Goal: Find specific page/section: Find specific page/section

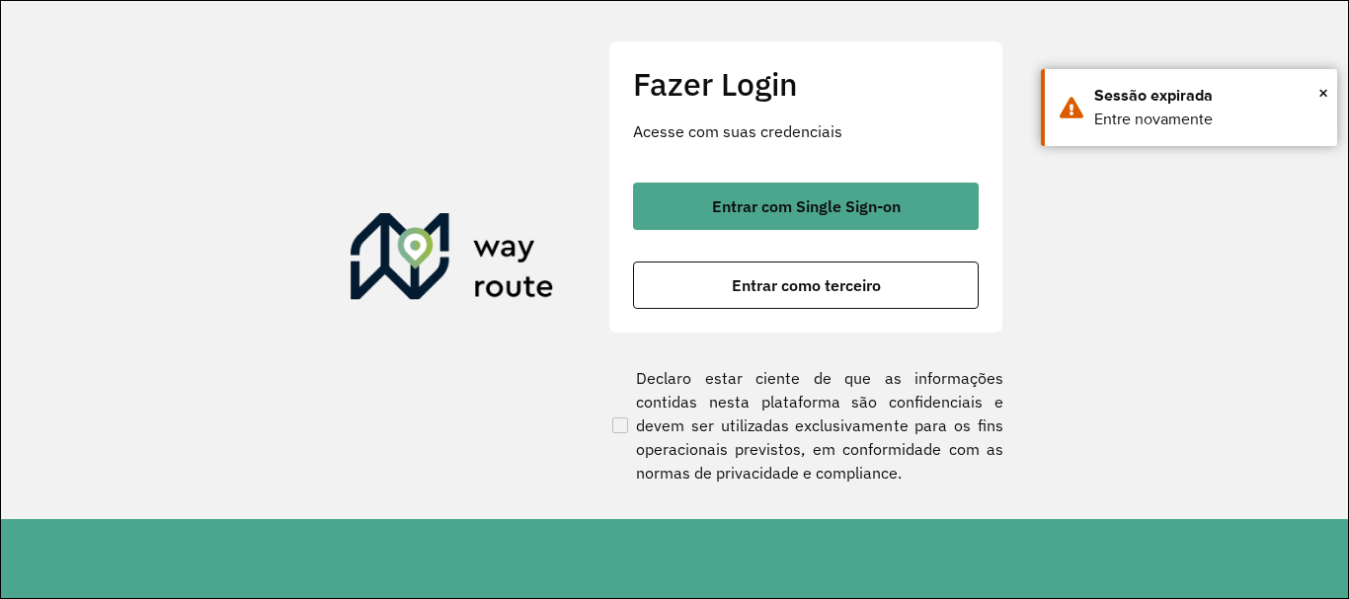
click at [814, 231] on div "Entrar com Single Sign-on Entrar como terceiro" at bounding box center [806, 246] width 346 height 126
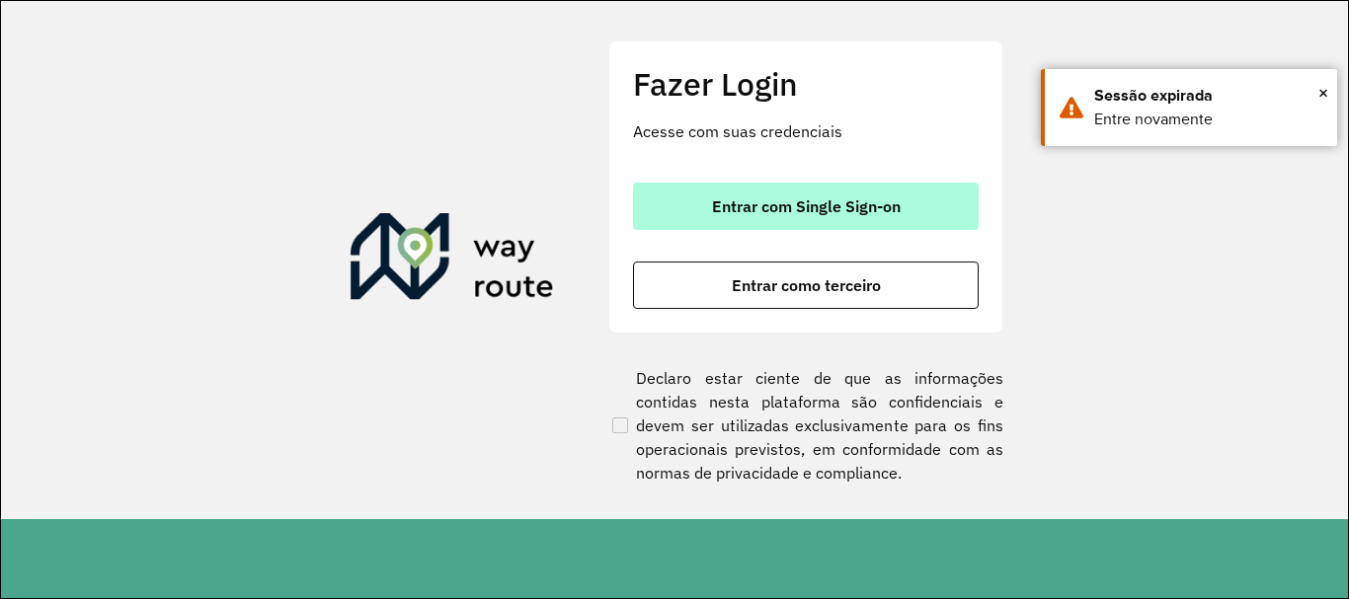
click at [792, 198] on span "Entrar com Single Sign-on" at bounding box center [806, 206] width 189 height 16
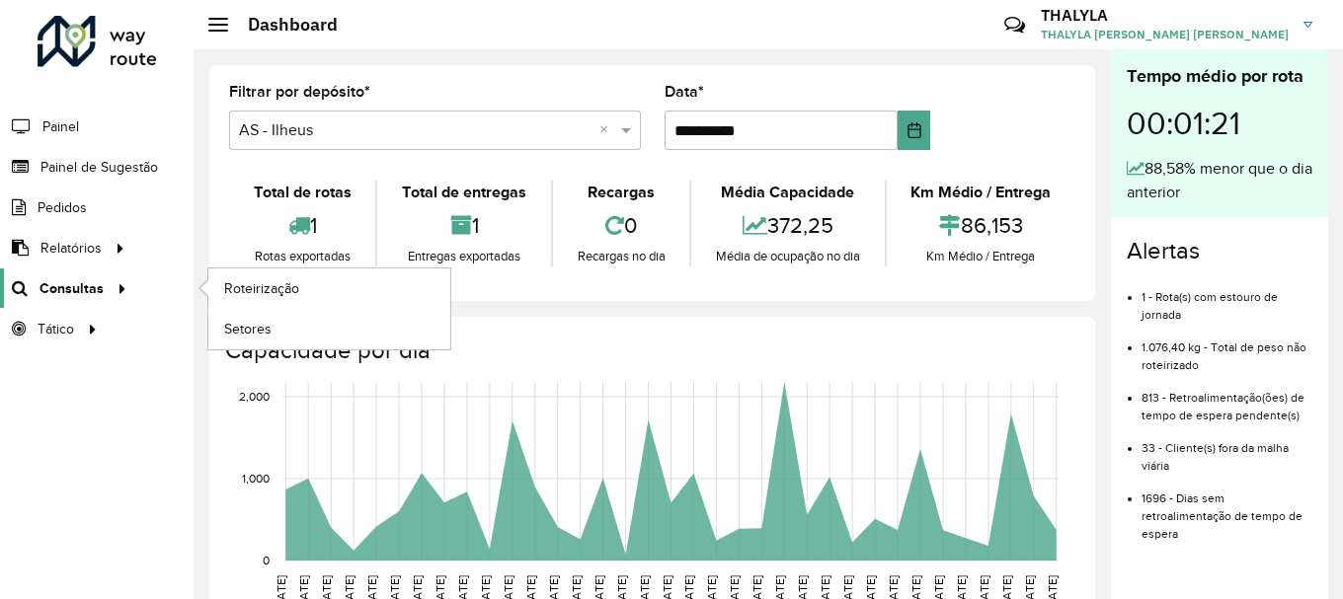
click at [84, 287] on span "Consultas" at bounding box center [71, 288] width 64 height 21
click at [256, 327] on span "Setores" at bounding box center [248, 329] width 48 height 21
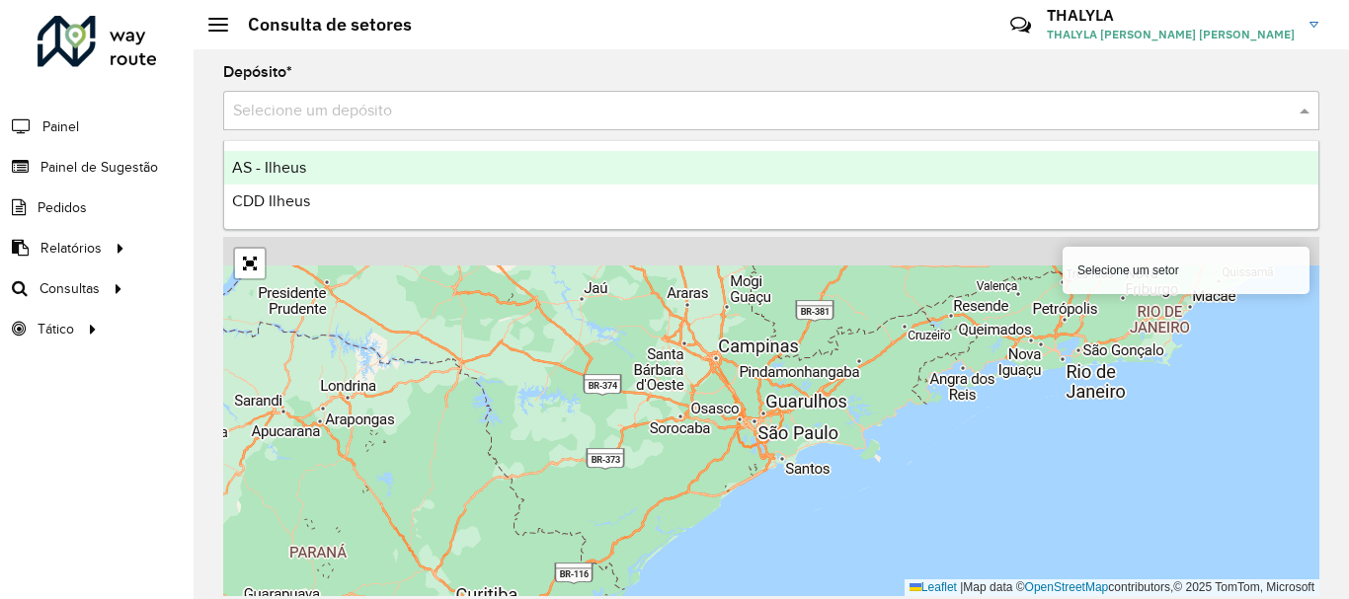
click at [575, 102] on input "text" at bounding box center [751, 112] width 1037 height 24
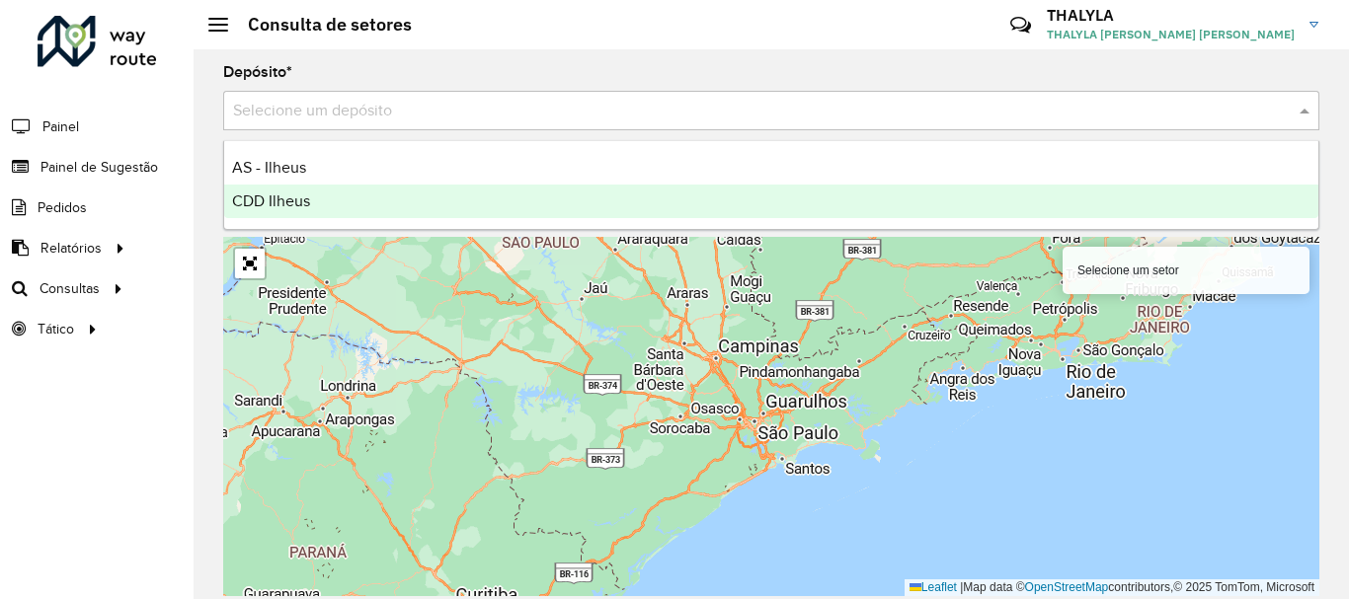
click at [293, 194] on span "CDD Ilheus" at bounding box center [271, 201] width 78 height 17
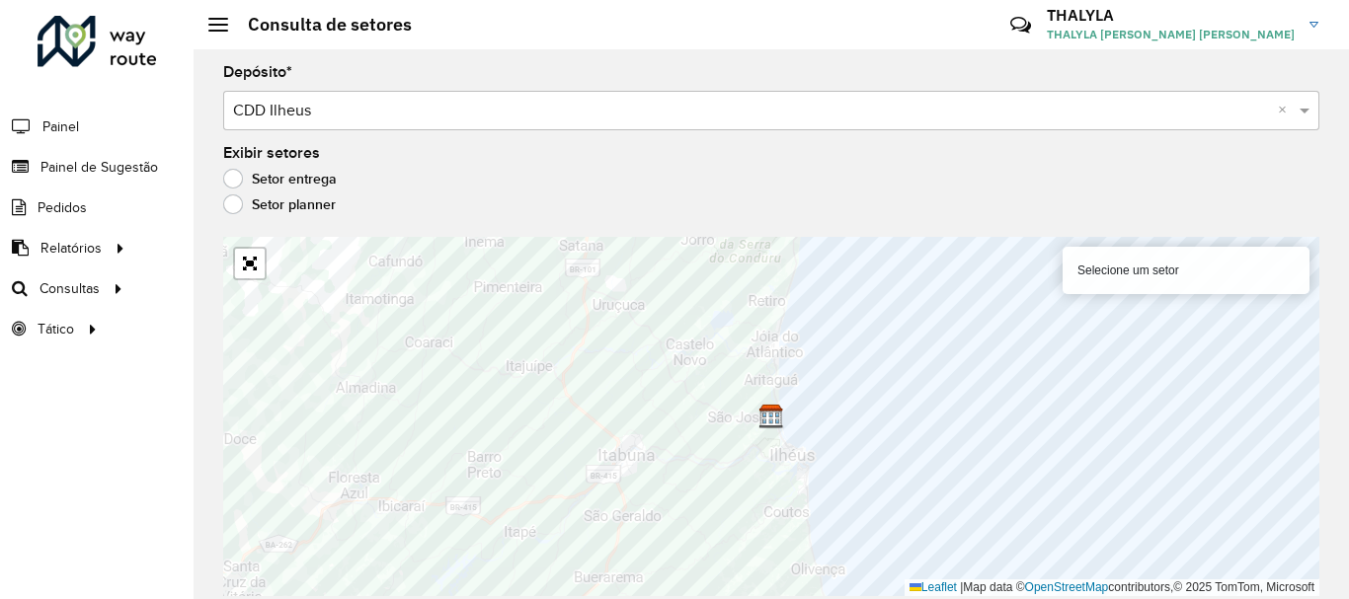
drag, startPoint x: 1320, startPoint y: 192, endPoint x: 1331, endPoint y: 126, distance: 66.1
click at [1331, 126] on div "Depósito * Selecione um depósito × CDD Ilheus × Exibir setores Setor entrega Se…" at bounding box center [771, 324] width 1155 height 550
drag, startPoint x: 1327, startPoint y: 408, endPoint x: 1327, endPoint y: 269, distance: 139.2
click at [1327, 269] on div "Depósito * Selecione um depósito × CDD Ilheus × Exibir setores Setor entrega Se…" at bounding box center [771, 324] width 1155 height 550
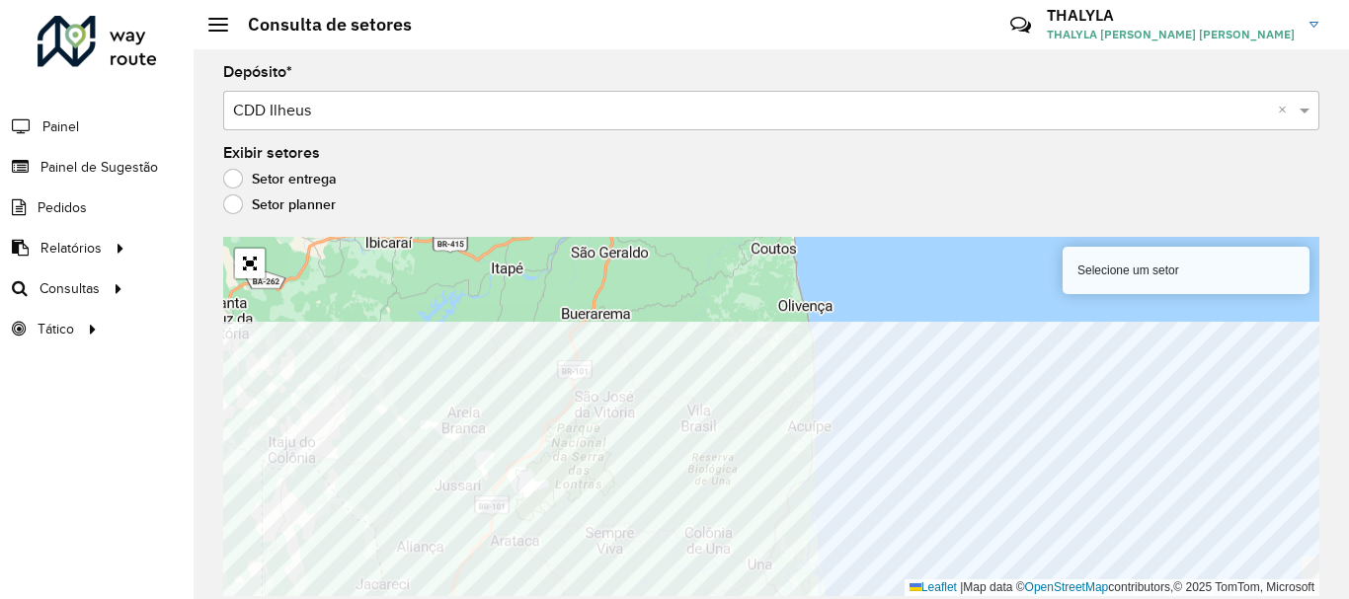
click at [883, 598] on html "Aguarde... Pop-up bloqueado! Seu navegador bloqueou automáticamente a abertura …" at bounding box center [674, 299] width 1349 height 599
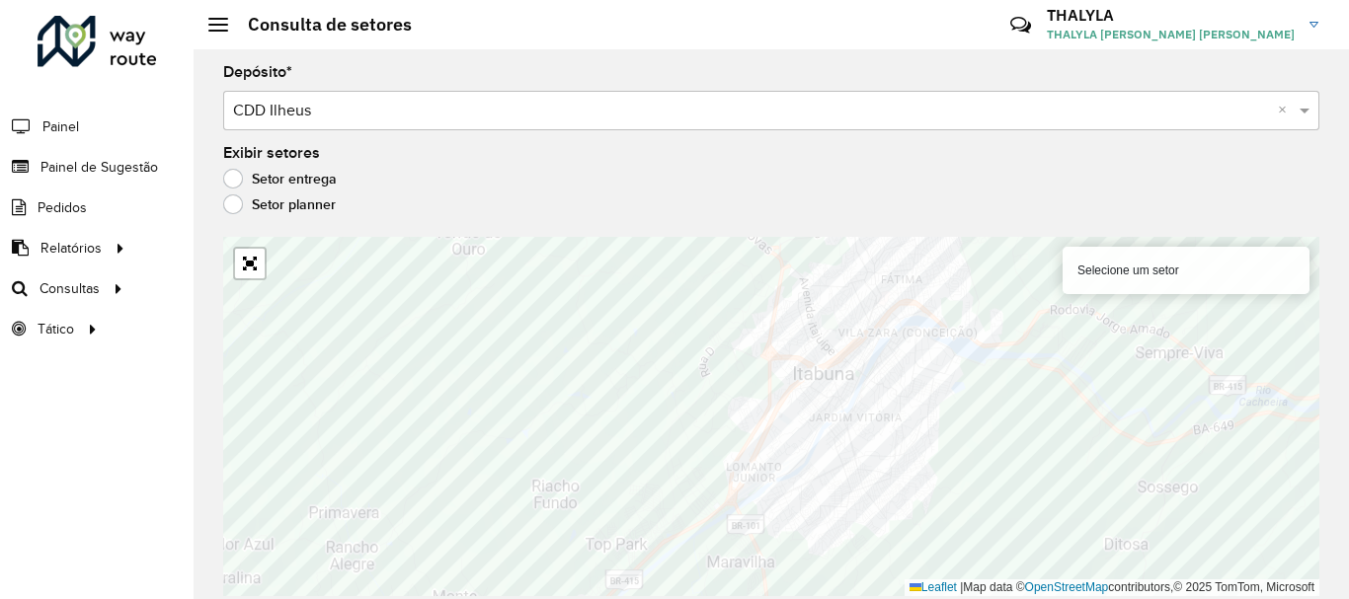
click at [865, 37] on div "Críticas? Dúvidas? Elogios? Sugestões? Entre em contato conosco!" at bounding box center [877, 32] width 206 height 53
drag, startPoint x: 853, startPoint y: 215, endPoint x: 888, endPoint y: 140, distance: 82.6
click at [888, 140] on div "Depósito * Selecione um depósito × CDD Ilheus × Exibir setores Setor entrega Se…" at bounding box center [771, 324] width 1155 height 550
click at [646, 177] on div "Setor entrega" at bounding box center [771, 184] width 1096 height 24
